Goal: Task Accomplishment & Management: Use online tool/utility

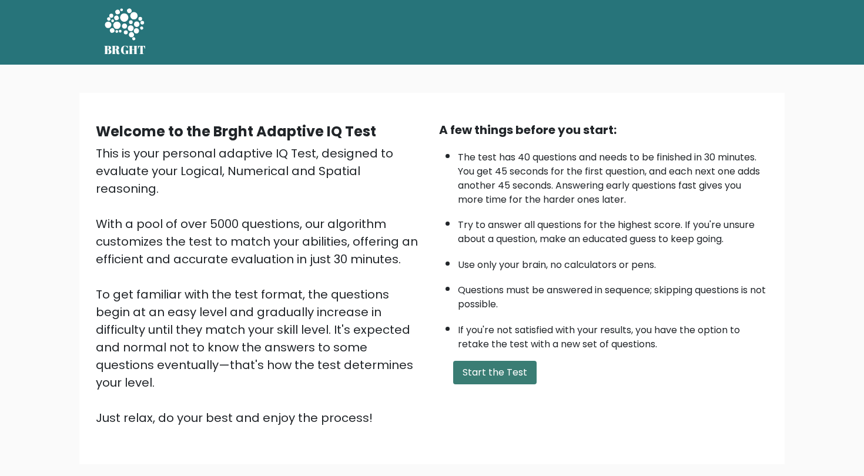
click at [510, 384] on button "Start the Test" at bounding box center [494, 373] width 83 height 24
click at [498, 384] on button "Start the Test" at bounding box center [494, 373] width 83 height 24
drag, startPoint x: 497, startPoint y: 155, endPoint x: 593, endPoint y: 155, distance: 95.8
click at [593, 155] on li "The test has 40 questions and needs to be finished in 30 minutes. You get 45 se…" at bounding box center [613, 176] width 310 height 62
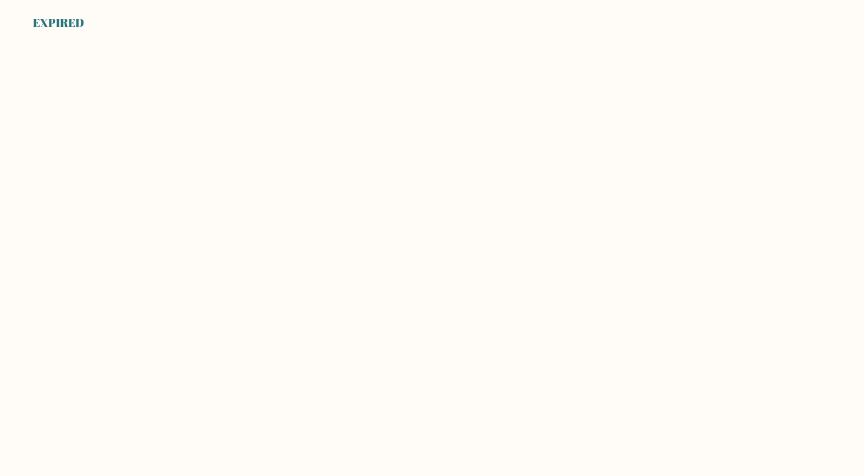
drag, startPoint x: 0, startPoint y: 0, endPoint x: 552, endPoint y: 173, distance: 578.4
click at [552, 173] on body "EXPIRED" at bounding box center [432, 238] width 864 height 476
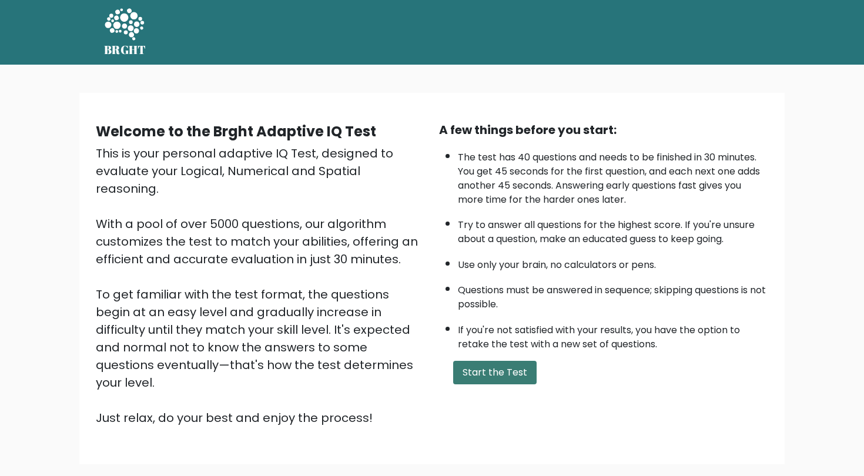
click at [483, 384] on button "Start the Test" at bounding box center [494, 373] width 83 height 24
